Goal: Feedback & Contribution: Submit feedback/report problem

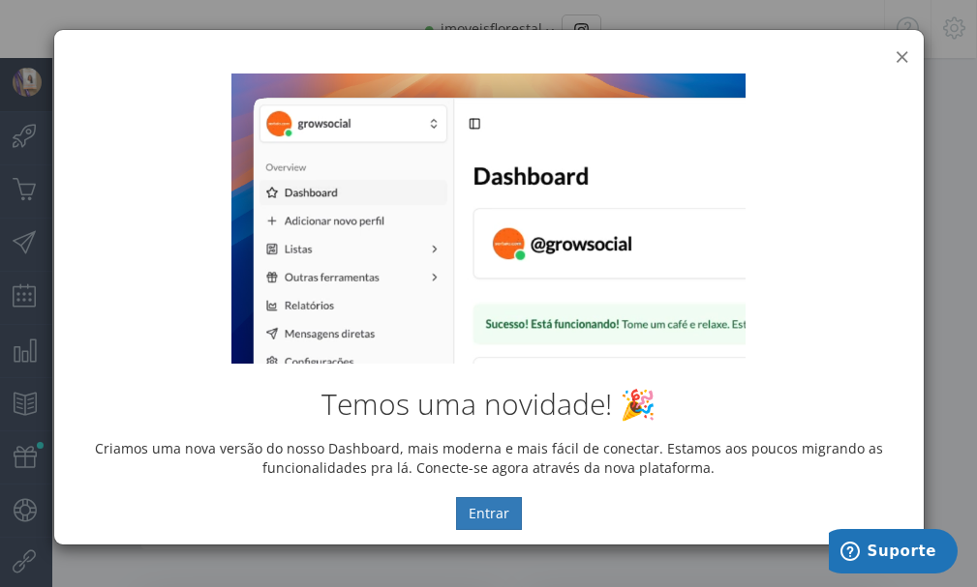
click at [900, 55] on button "×" at bounding box center [901, 57] width 15 height 26
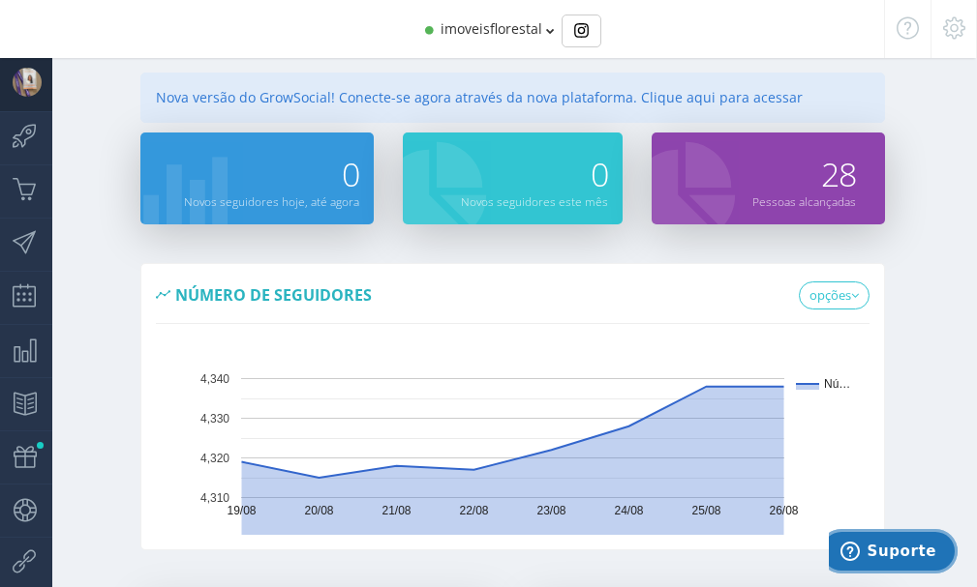
click at [879, 529] on button "Suporte" at bounding box center [888, 551] width 138 height 45
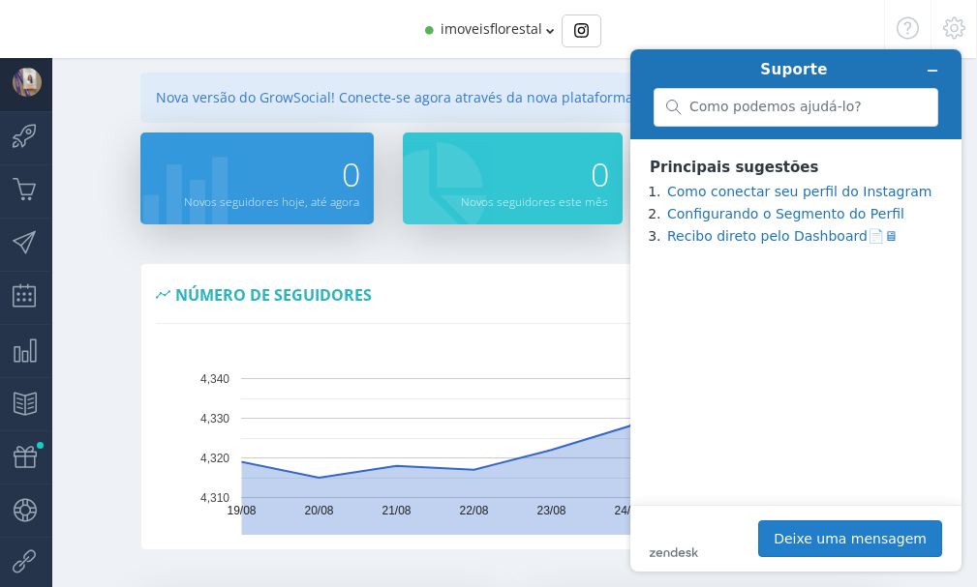
click at [828, 541] on button "Deixe uma mensagem" at bounding box center [850, 539] width 184 height 37
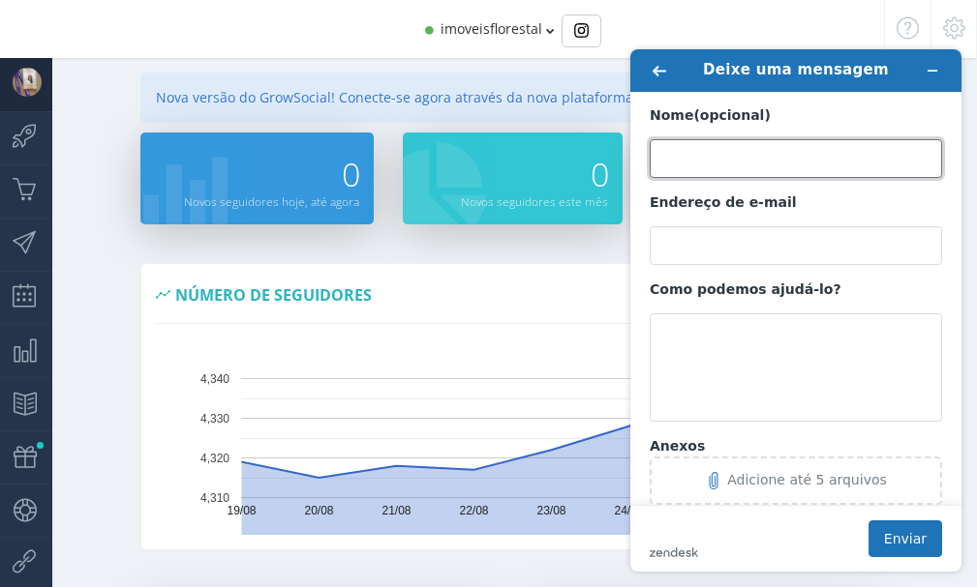
click at [709, 167] on input "Nome (opcional)" at bounding box center [795, 158] width 292 height 39
type input "Janayna"
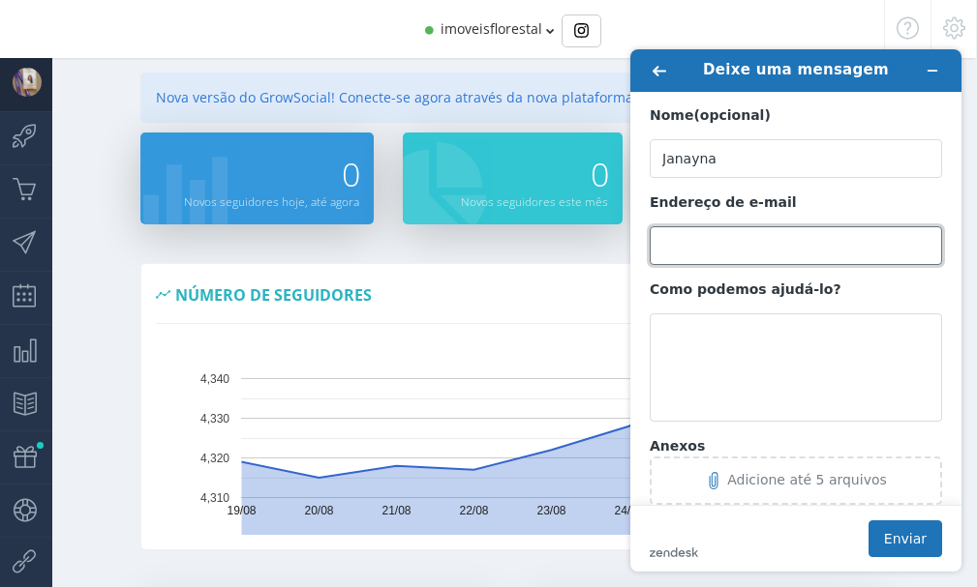
click at [752, 235] on input "Endereço de e-mail" at bounding box center [795, 245] width 292 height 39
type input "[EMAIL_ADDRESS][DOMAIN_NAME]"
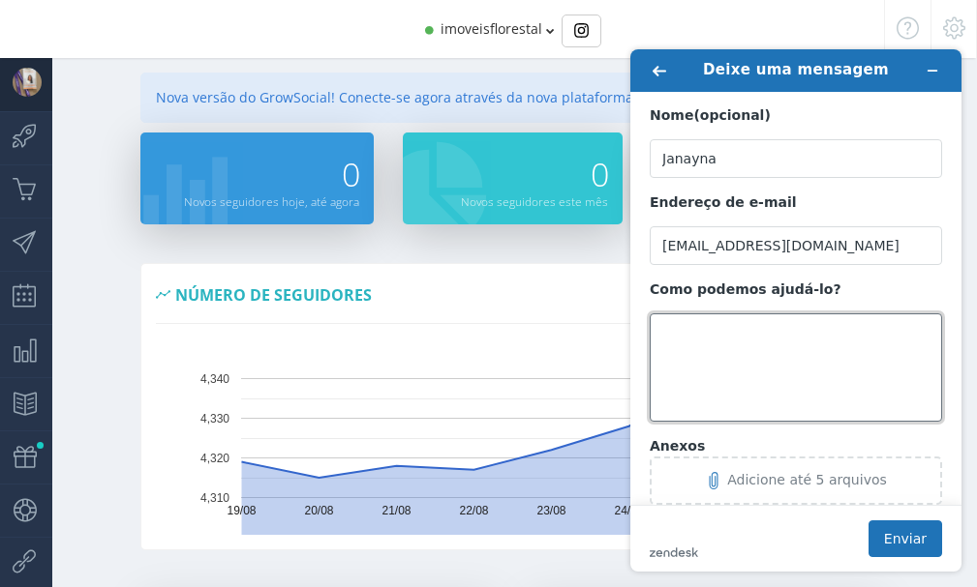
click at [731, 382] on textarea "Como podemos ajudá-lo?" at bounding box center [795, 368] width 292 height 108
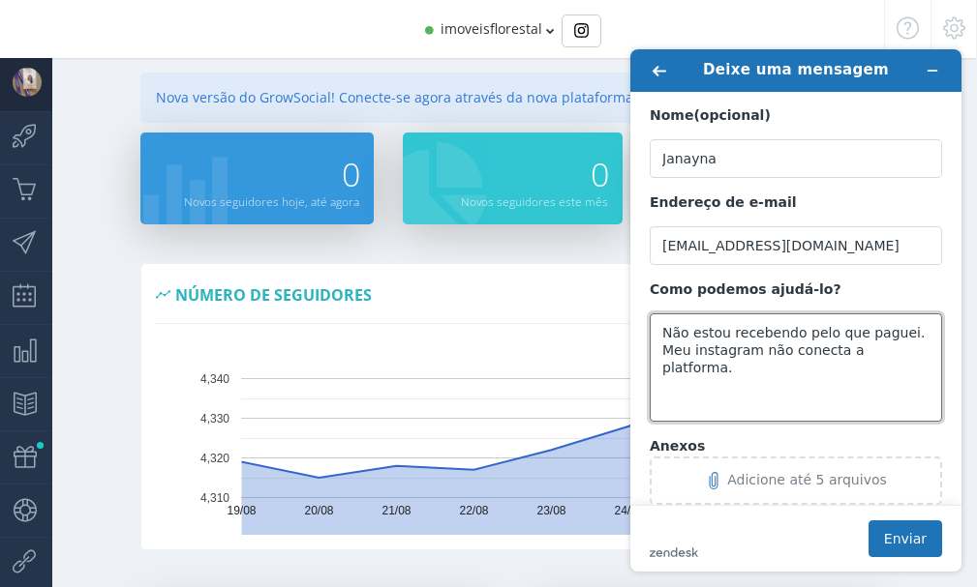
click at [865, 353] on textarea "Não estou recebendo pelo que paguei. Meu instagram não conecta a platforma." at bounding box center [795, 368] width 292 height 108
click at [915, 354] on textarea "Não estou recebendo pelo que paguei. Meu instagram não conecta a plataforma." at bounding box center [795, 368] width 292 height 108
click at [821, 367] on textarea "Não estou recebendo pelo que paguei. Meu instagram não conecta a plataforma. Go…" at bounding box center [795, 368] width 292 height 108
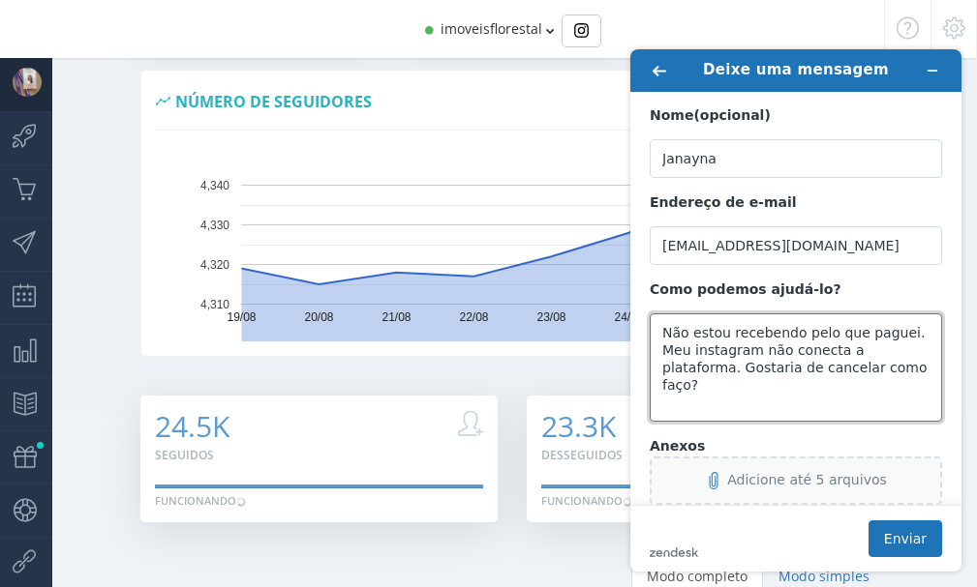
type textarea "Não estou recebendo pelo que paguei. Meu instagram não conecta a plataforma. Go…"
click at [754, 480] on div "Adicione até 5 arquivos" at bounding box center [807, 479] width 160 height 15
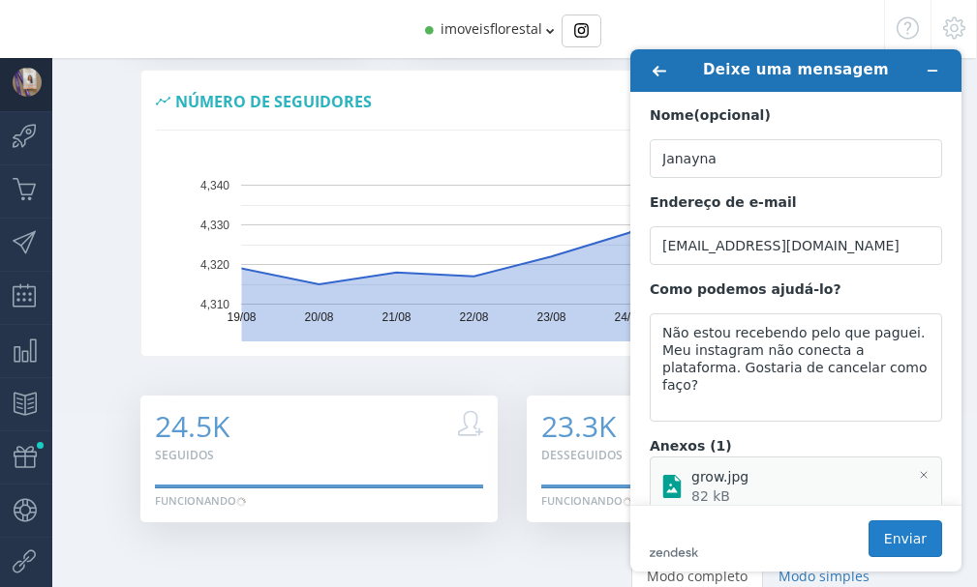
click at [904, 542] on button "Enviar" at bounding box center [905, 539] width 74 height 37
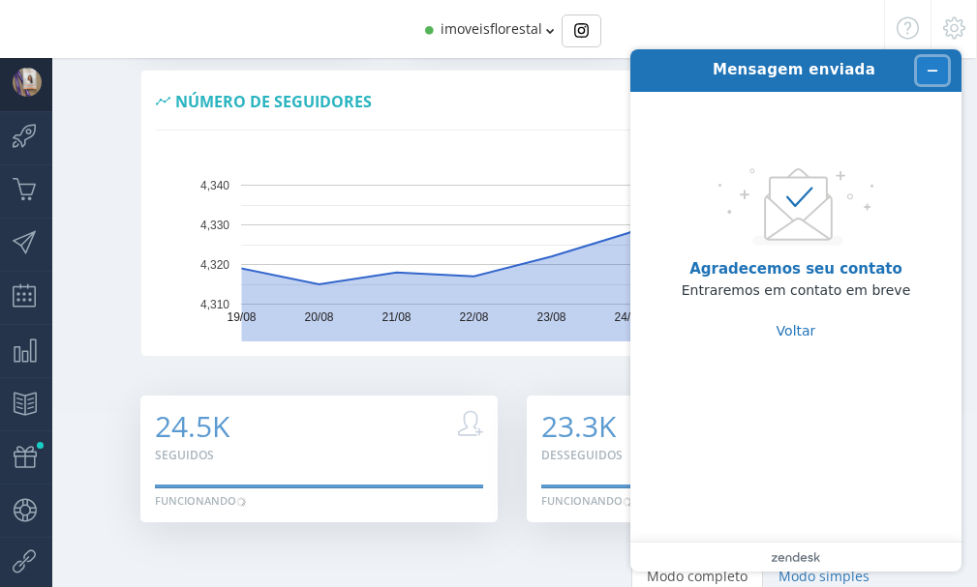
click at [927, 72] on icon "Minimizar widget" at bounding box center [932, 71] width 14 height 14
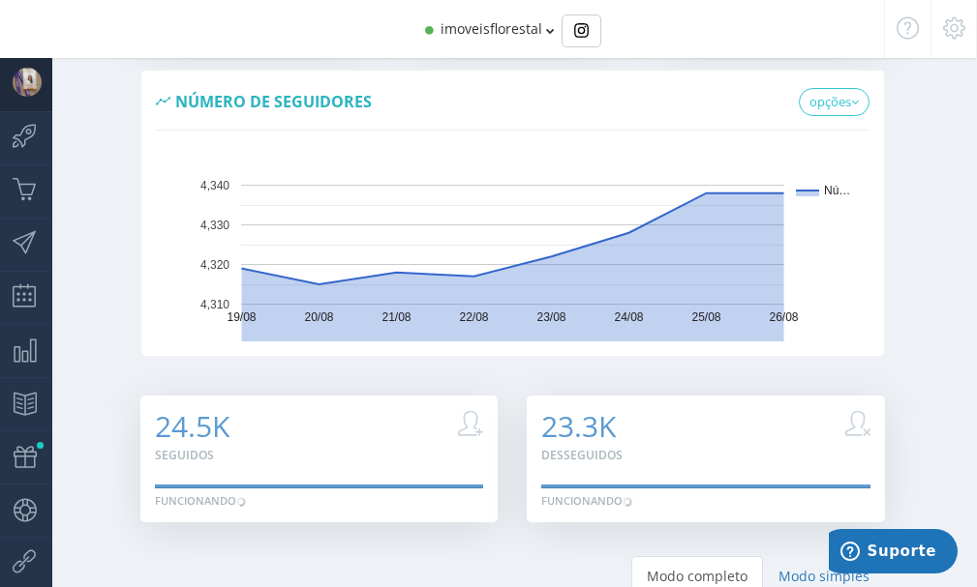
click at [958, 32] on icon at bounding box center [954, 28] width 22 height 14
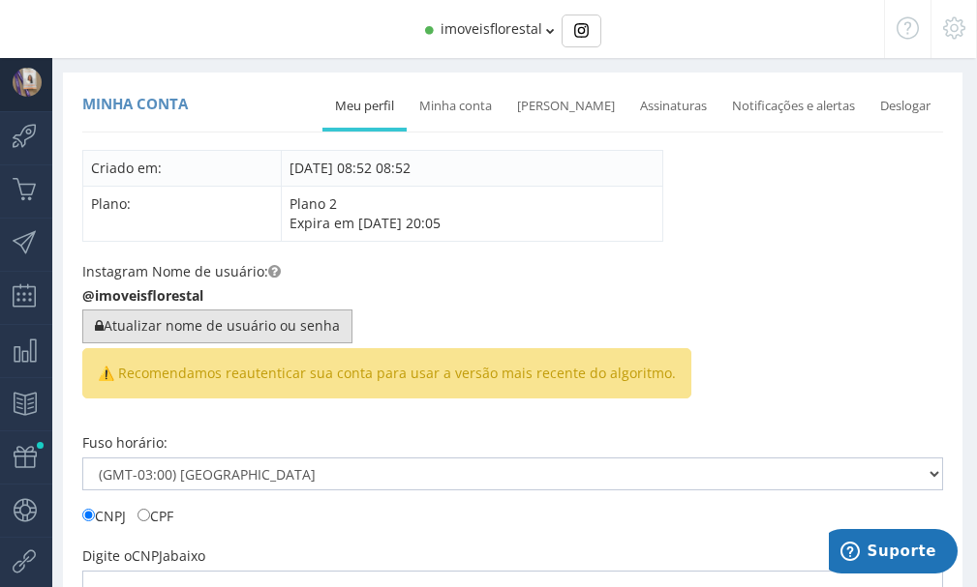
click at [196, 321] on button "Atualizar nome de usuário ou senha" at bounding box center [217, 326] width 270 height 33
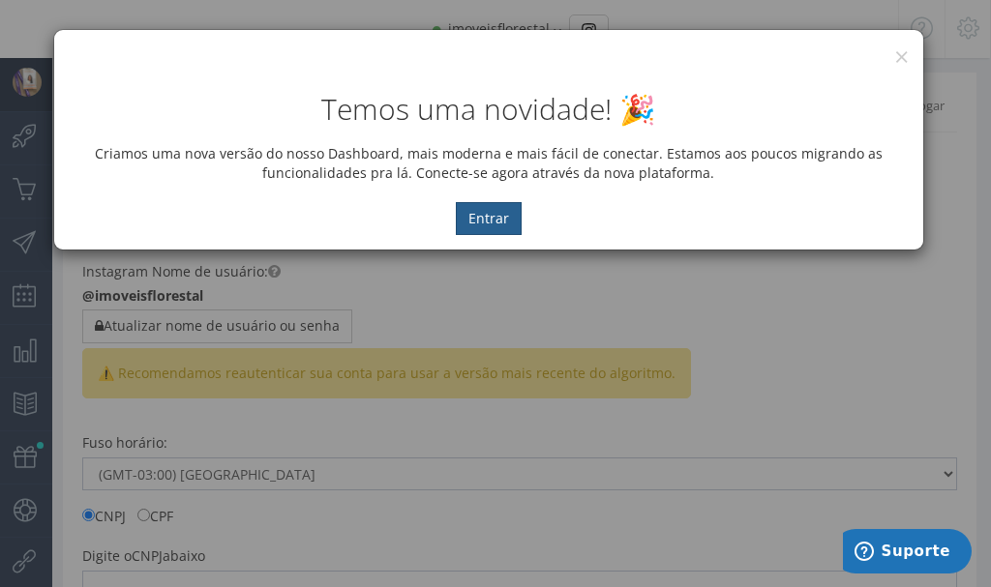
click at [490, 216] on button "Entrar" at bounding box center [489, 218] width 66 height 33
